Goal: Information Seeking & Learning: Check status

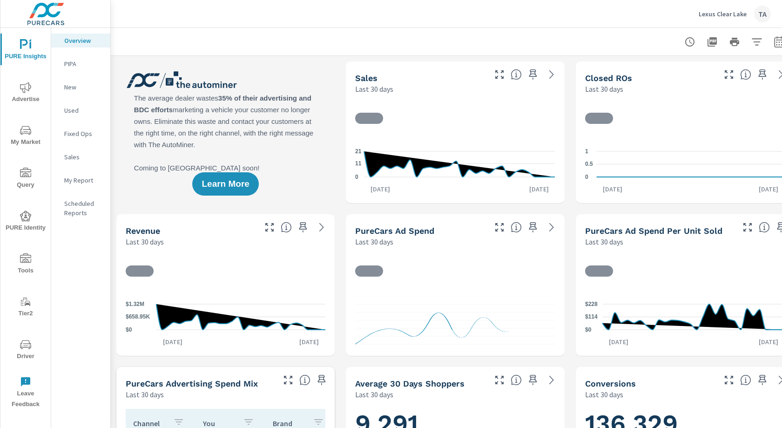
scroll to position [0, 17]
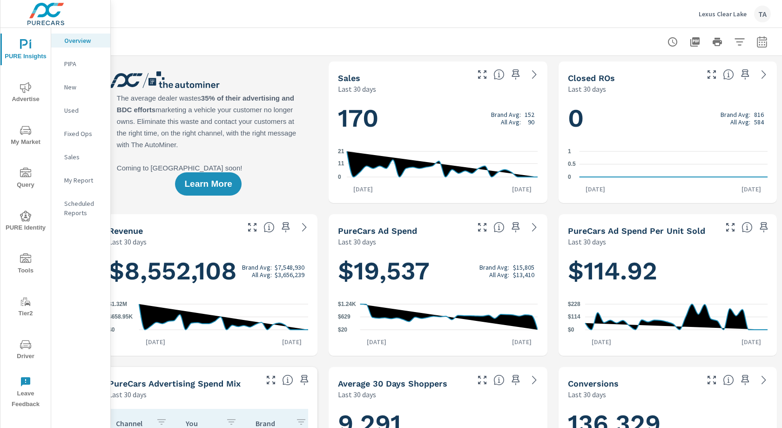
click at [30, 85] on icon "nav menu" at bounding box center [25, 87] width 11 height 11
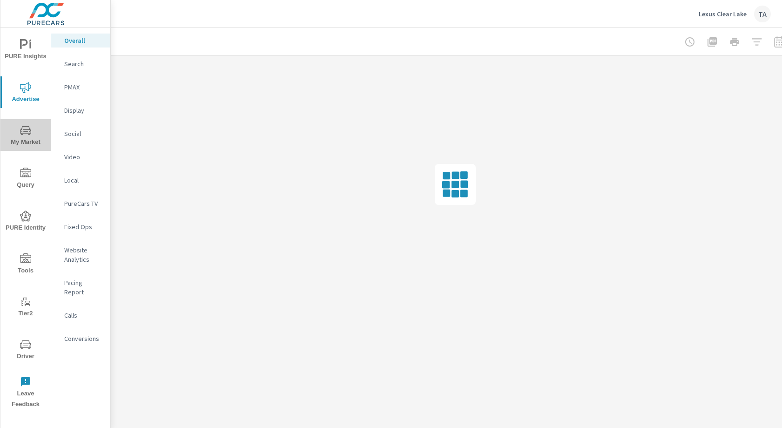
click at [27, 140] on span "My Market" at bounding box center [25, 136] width 45 height 23
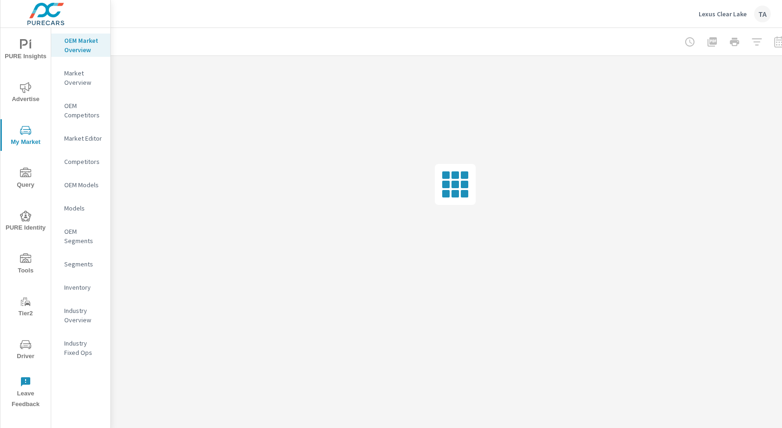
click at [82, 274] on nav "OEM Market Overview Market Overview OEM Competitors Market Editor Competitors O…" at bounding box center [80, 200] width 59 height 344
click at [79, 280] on div "Inventory" at bounding box center [80, 287] width 59 height 14
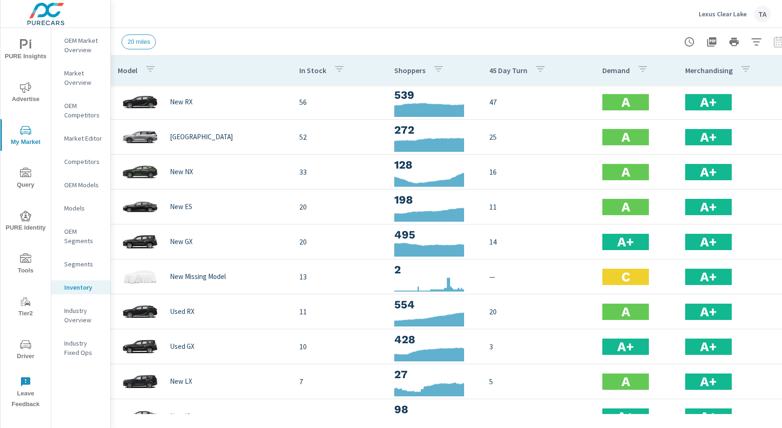
scroll to position [0, 17]
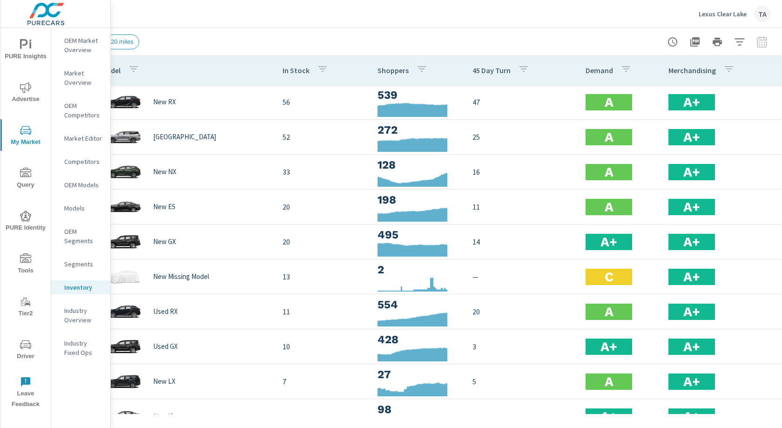
click at [758, 42] on div at bounding box center [717, 42] width 108 height 19
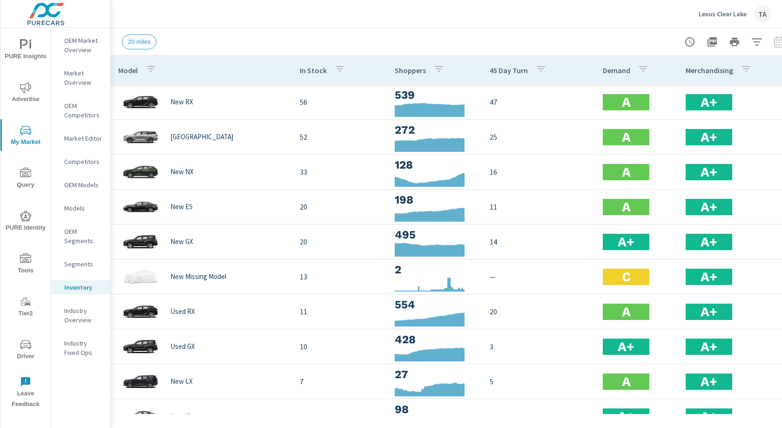
scroll to position [0, 17]
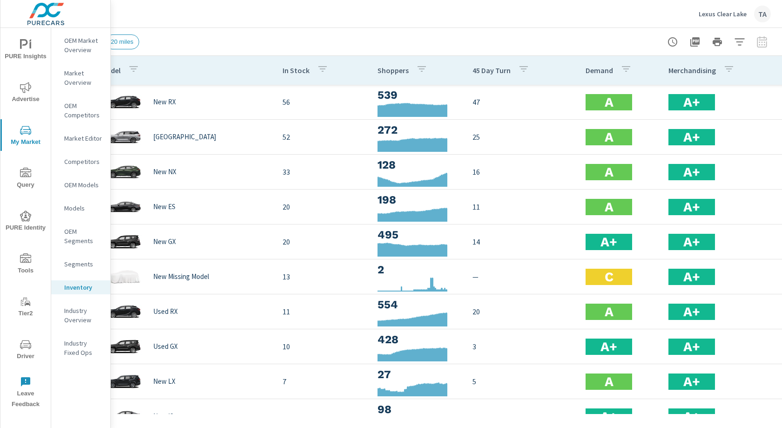
click at [761, 42] on div at bounding box center [717, 42] width 108 height 19
click at [741, 42] on icon "button" at bounding box center [739, 41] width 11 height 11
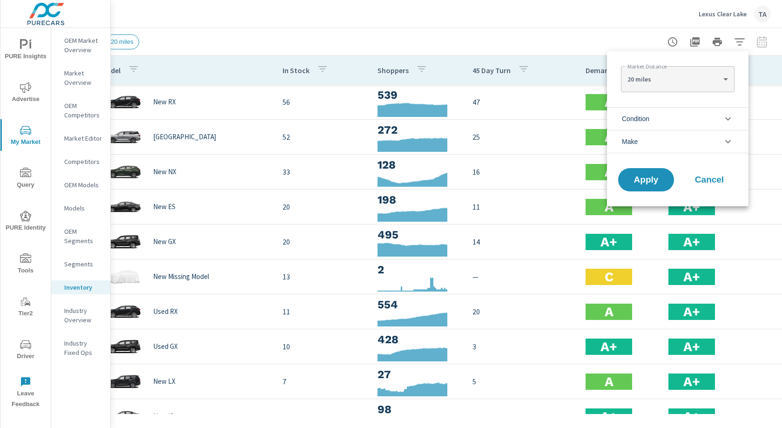
click at [692, 80] on body "PURE Insights Advertise My Market Query PURE Identity Tools Tier2 Driver Leave …" at bounding box center [391, 214] width 782 height 428
click at [664, 124] on li "50 miles" at bounding box center [677, 123] width 113 height 15
type Distance "50"
click at [657, 120] on li "Condition" at bounding box center [677, 118] width 141 height 23
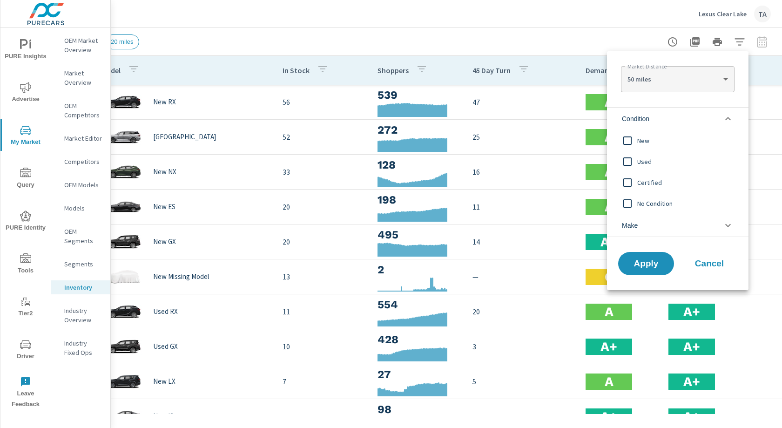
click at [626, 140] on input "filter options" at bounding box center [627, 141] width 20 height 20
click at [652, 229] on li "Make" at bounding box center [677, 225] width 141 height 23
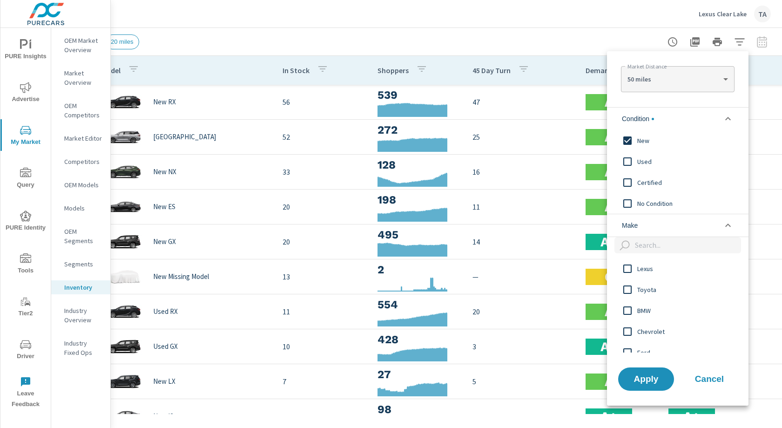
click at [629, 265] on input "filter options" at bounding box center [627, 269] width 20 height 20
click at [657, 378] on span "Apply" at bounding box center [646, 378] width 38 height 9
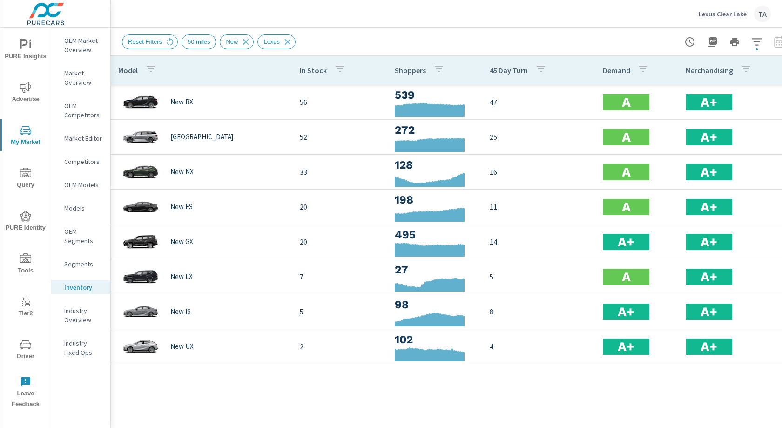
click at [348, 36] on div "Reset Filters 50 miles New Lexus" at bounding box center [390, 41] width 536 height 15
click at [21, 91] on icon "nav menu" at bounding box center [25, 87] width 11 height 11
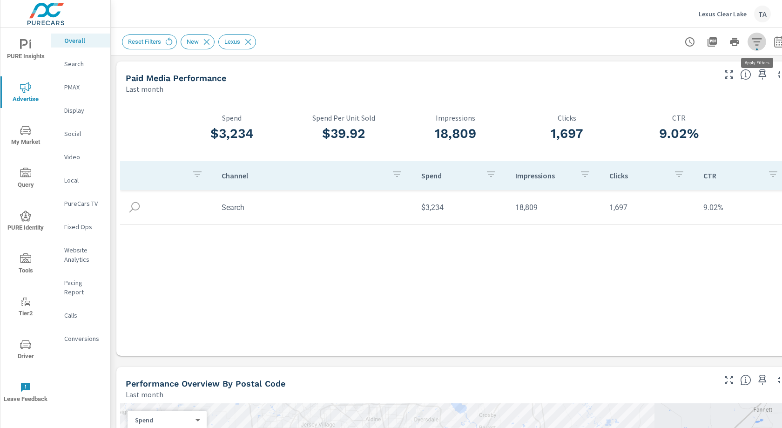
click at [755, 43] on icon "button" at bounding box center [756, 41] width 11 height 11
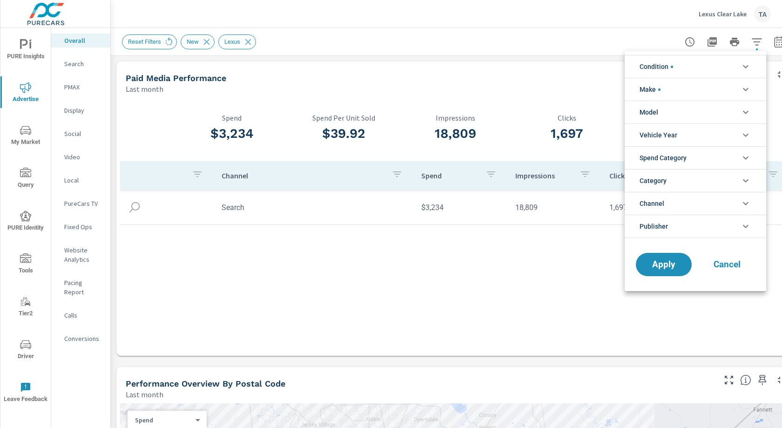
click at [677, 161] on span "Spend Category" at bounding box center [662, 158] width 47 height 22
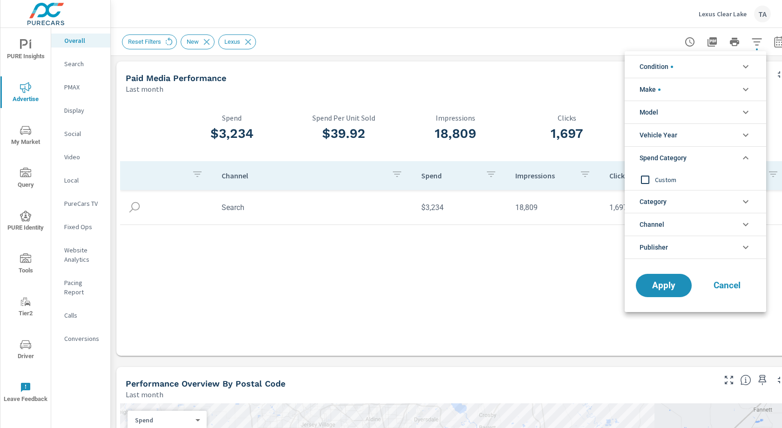
click at [664, 205] on span "Category" at bounding box center [652, 201] width 27 height 22
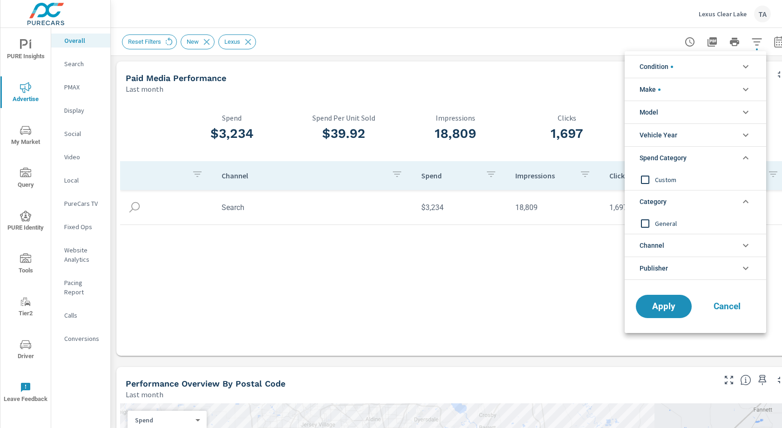
click at [667, 242] on li "Channel" at bounding box center [694, 245] width 141 height 23
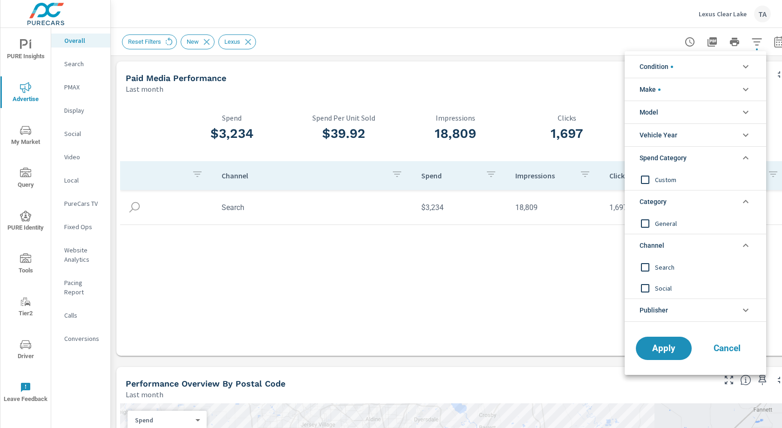
click at [725, 349] on span "Cancel" at bounding box center [726, 348] width 37 height 8
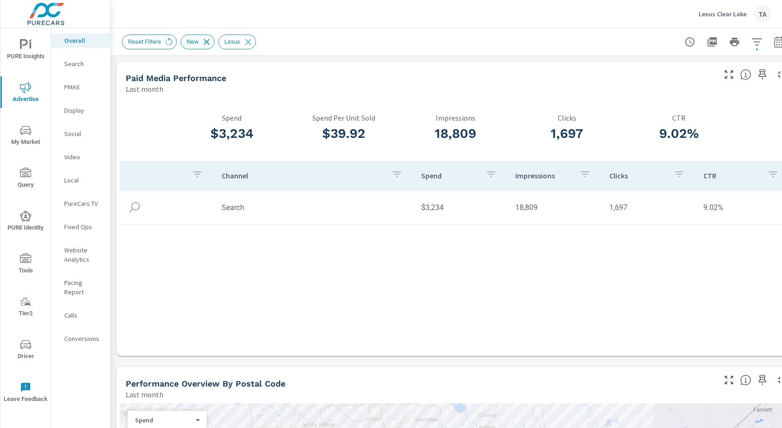
click at [208, 40] on icon at bounding box center [206, 42] width 10 height 10
click at [214, 43] on icon at bounding box center [210, 42] width 10 height 10
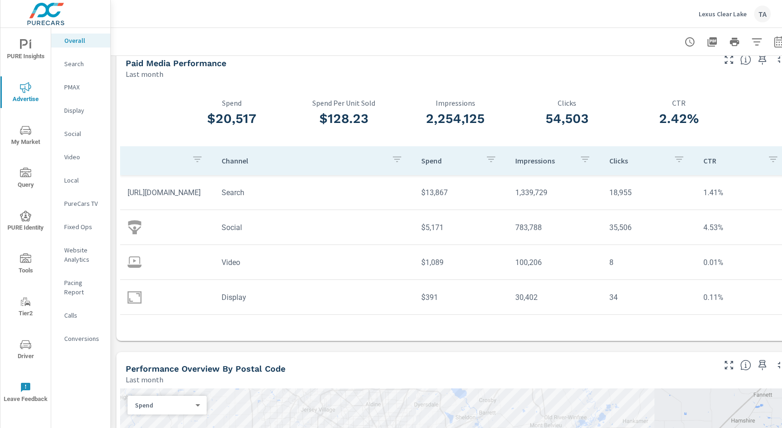
scroll to position [15, 17]
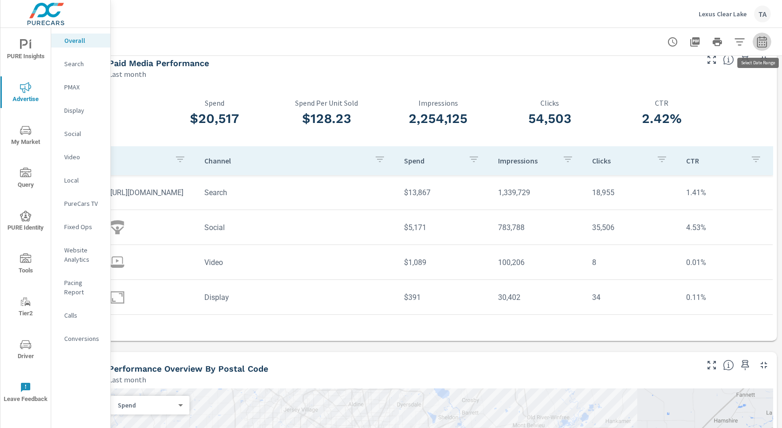
click at [769, 41] on button "button" at bounding box center [761, 42] width 19 height 19
select select "Last month"
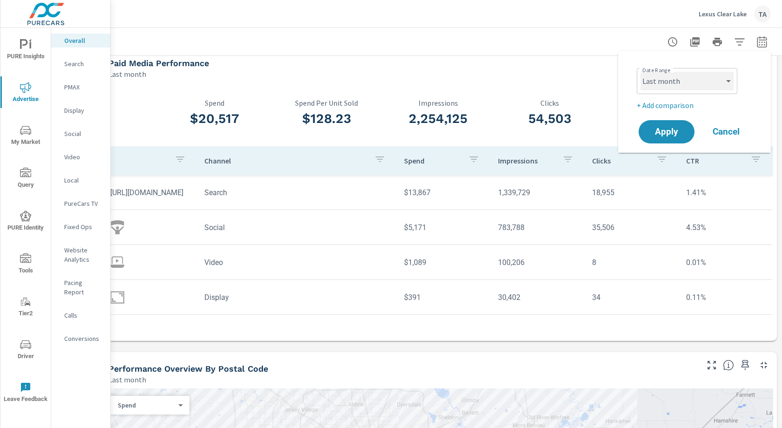
click at [673, 87] on select "Custom Yesterday Last week Last 7 days Last 14 days Last 30 days Last 45 days L…" at bounding box center [686, 81] width 93 height 19
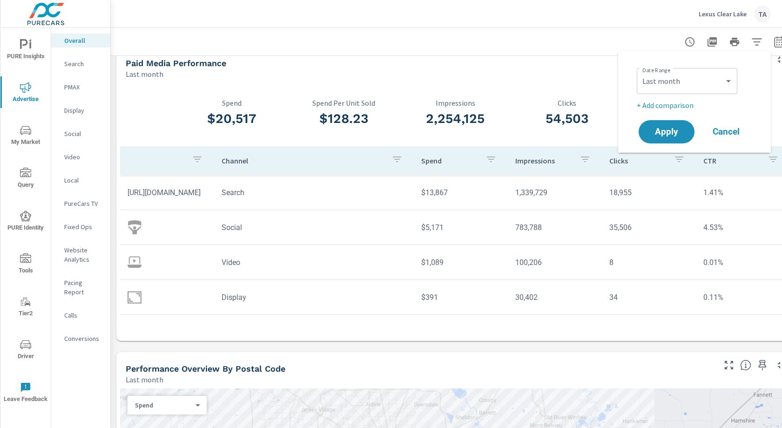
click at [381, 66] on div "Paid Media Performance" at bounding box center [420, 63] width 588 height 11
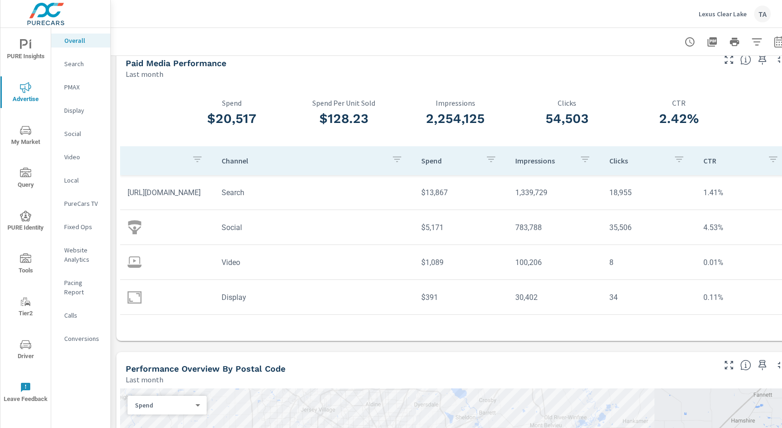
click at [74, 130] on p "Social" at bounding box center [83, 133] width 39 height 9
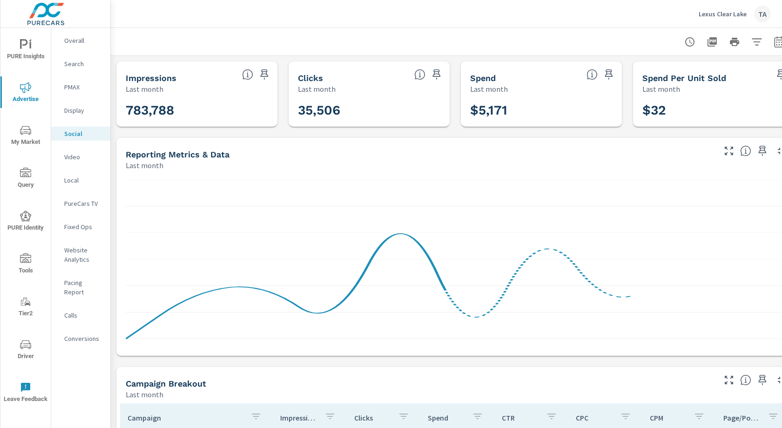
scroll to position [0, 17]
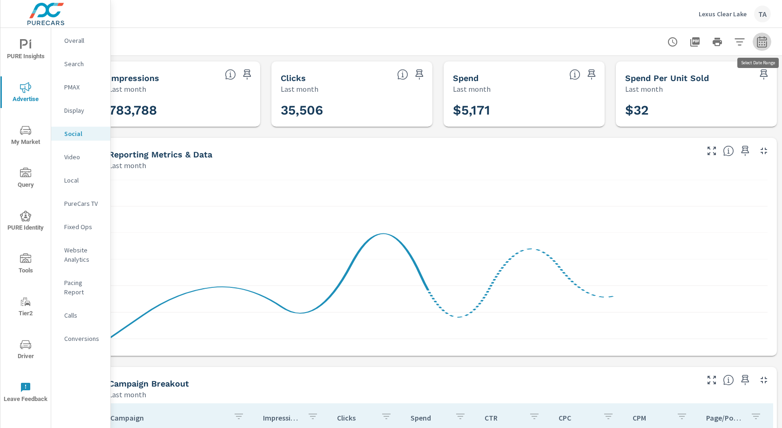
click at [762, 44] on icon "button" at bounding box center [761, 41] width 11 height 11
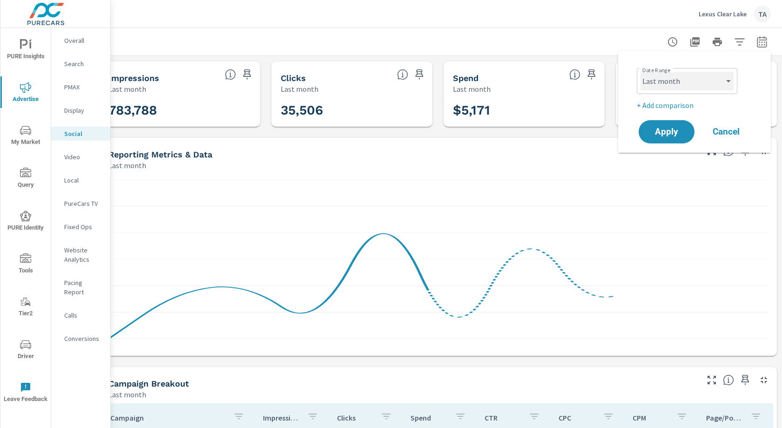
click at [670, 88] on select "Custom Yesterday Last week Last 7 days Last 14 days Last 30 days Last 45 days L…" at bounding box center [686, 81] width 93 height 19
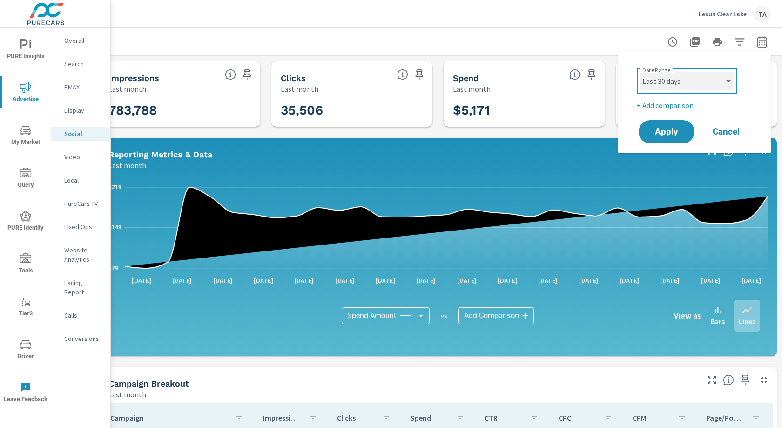
click at [640, 72] on select "Custom Yesterday Last week Last 7 days Last 14 days Last 30 days Last 45 days L…" at bounding box center [686, 81] width 93 height 19
select select "Last 30 days"
click at [670, 133] on span "Apply" at bounding box center [666, 131] width 38 height 9
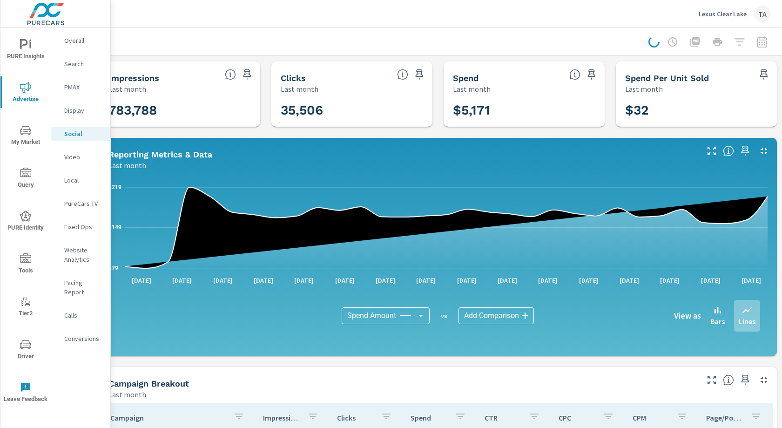
click at [433, 45] on div at bounding box center [438, 41] width 666 height 27
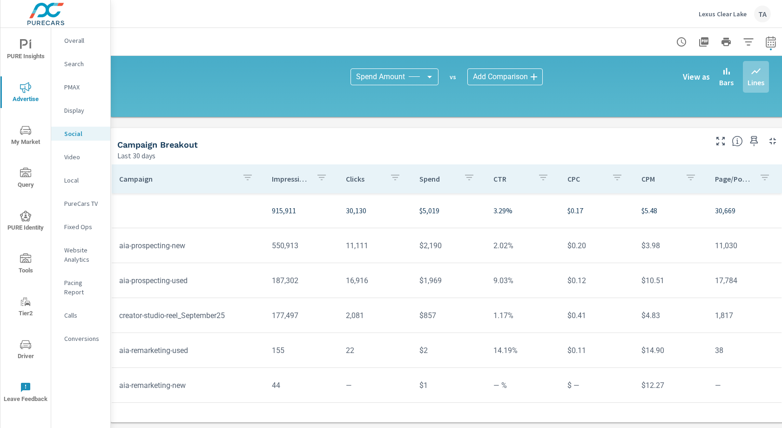
scroll to position [239, 0]
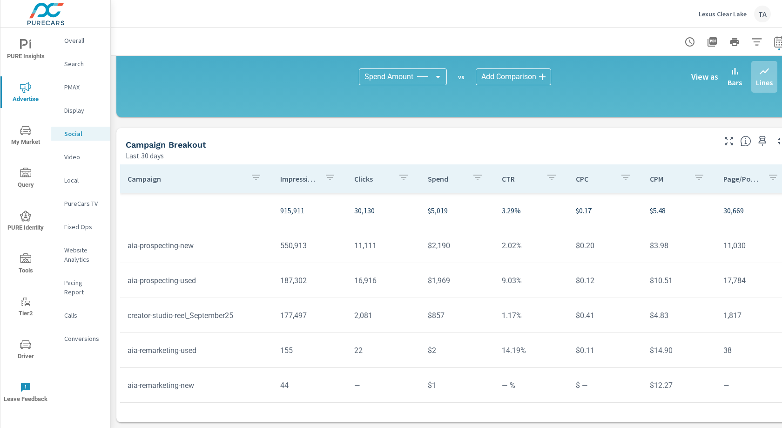
click at [80, 36] on p "Overall" at bounding box center [83, 40] width 39 height 9
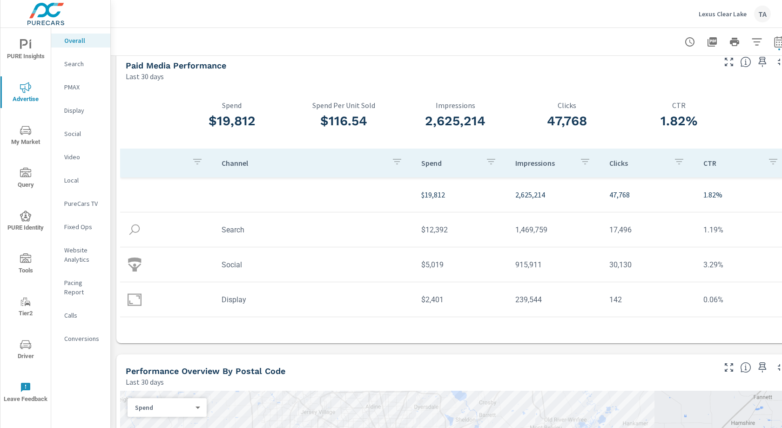
scroll to position [14, 0]
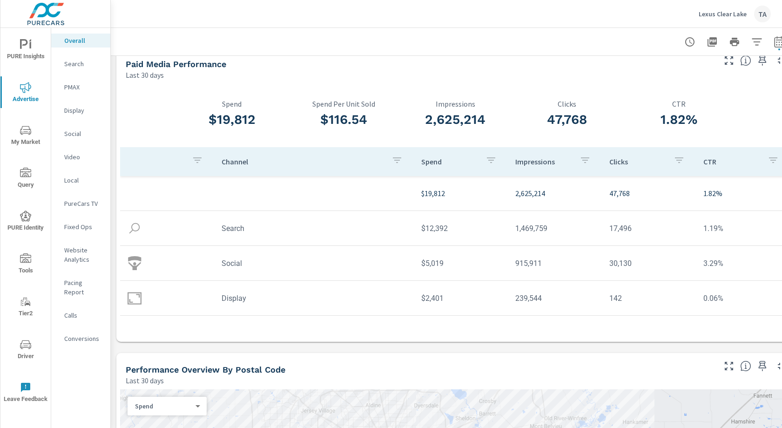
click at [76, 129] on p "Social" at bounding box center [83, 133] width 39 height 9
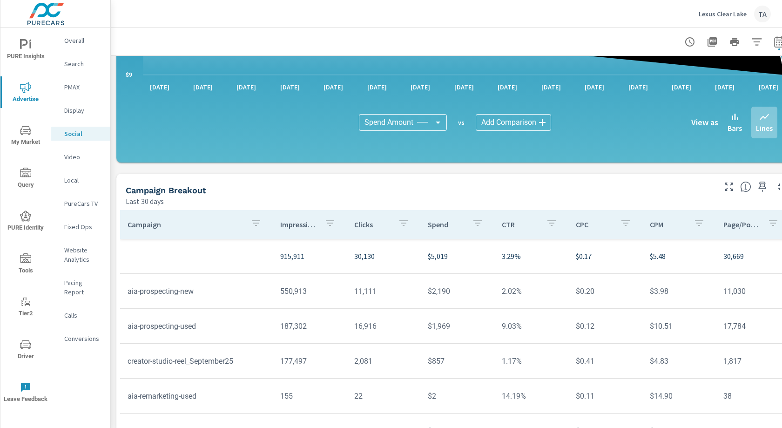
scroll to position [239, 0]
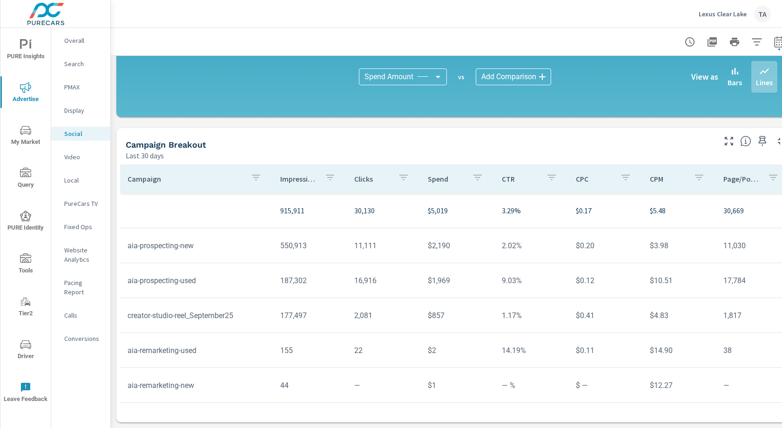
click at [332, 175] on icon "button" at bounding box center [330, 177] width 8 height 6
click at [254, 178] on div at bounding box center [391, 214] width 782 height 428
click at [88, 39] on p "Overall" at bounding box center [83, 40] width 39 height 9
